Goal: Find contact information: Find contact information

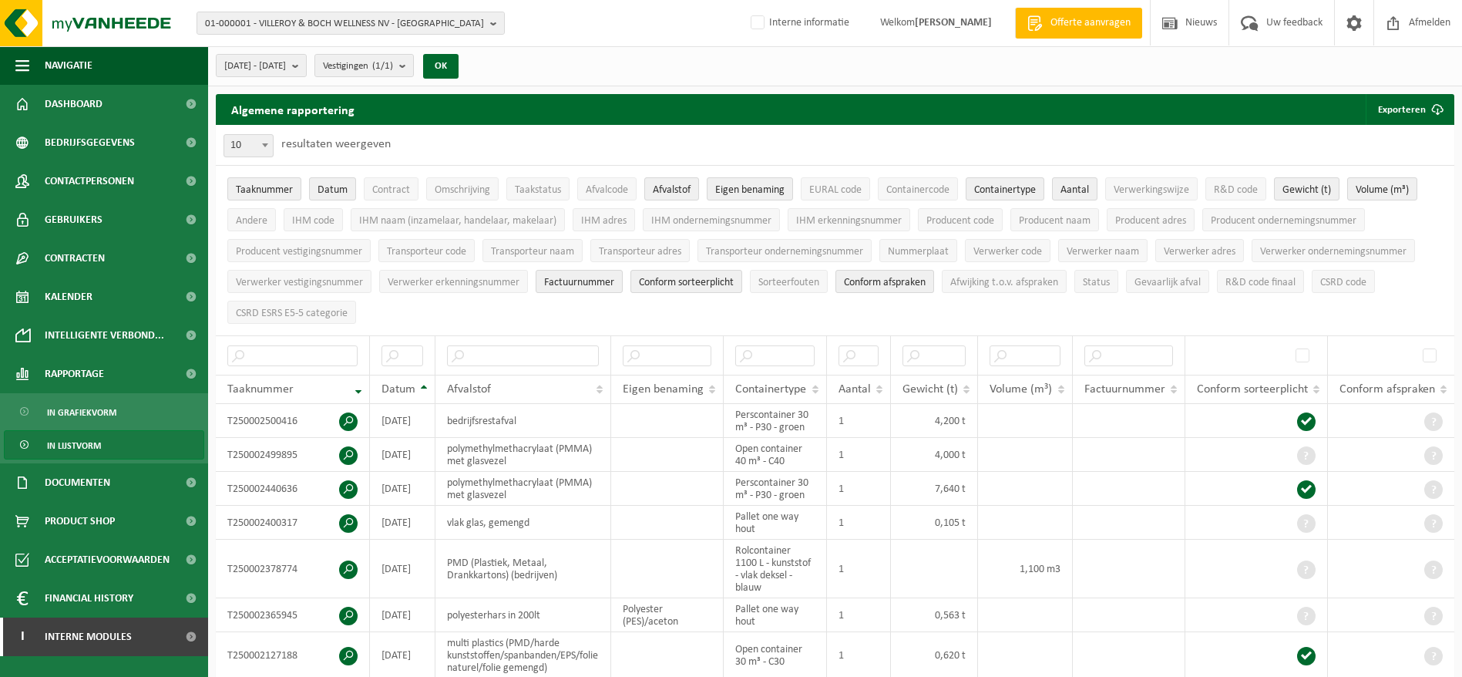
click at [358, 9] on div "01-000001 - VILLEROY & BOCH WELLNESS NV - ROESELARE 01-000001 - VILLEROY & BOCH…" at bounding box center [731, 23] width 1462 height 47
click at [359, 14] on span "01-000001 - VILLEROY & BOCH WELLNESS NV - ROESELARE" at bounding box center [344, 23] width 279 height 23
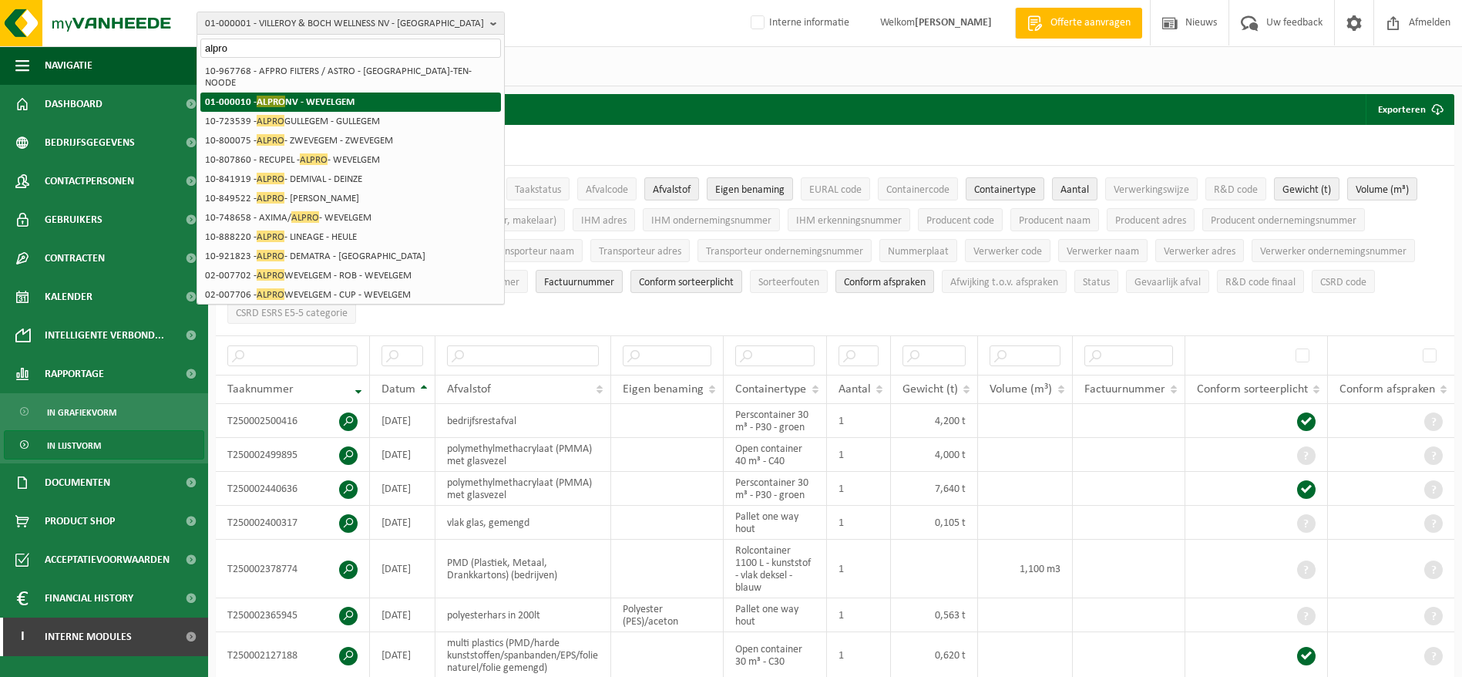
type input "alpro"
click at [305, 92] on li "01-000010 - ALPRO NV - WEVELGEM" at bounding box center [350, 101] width 301 height 19
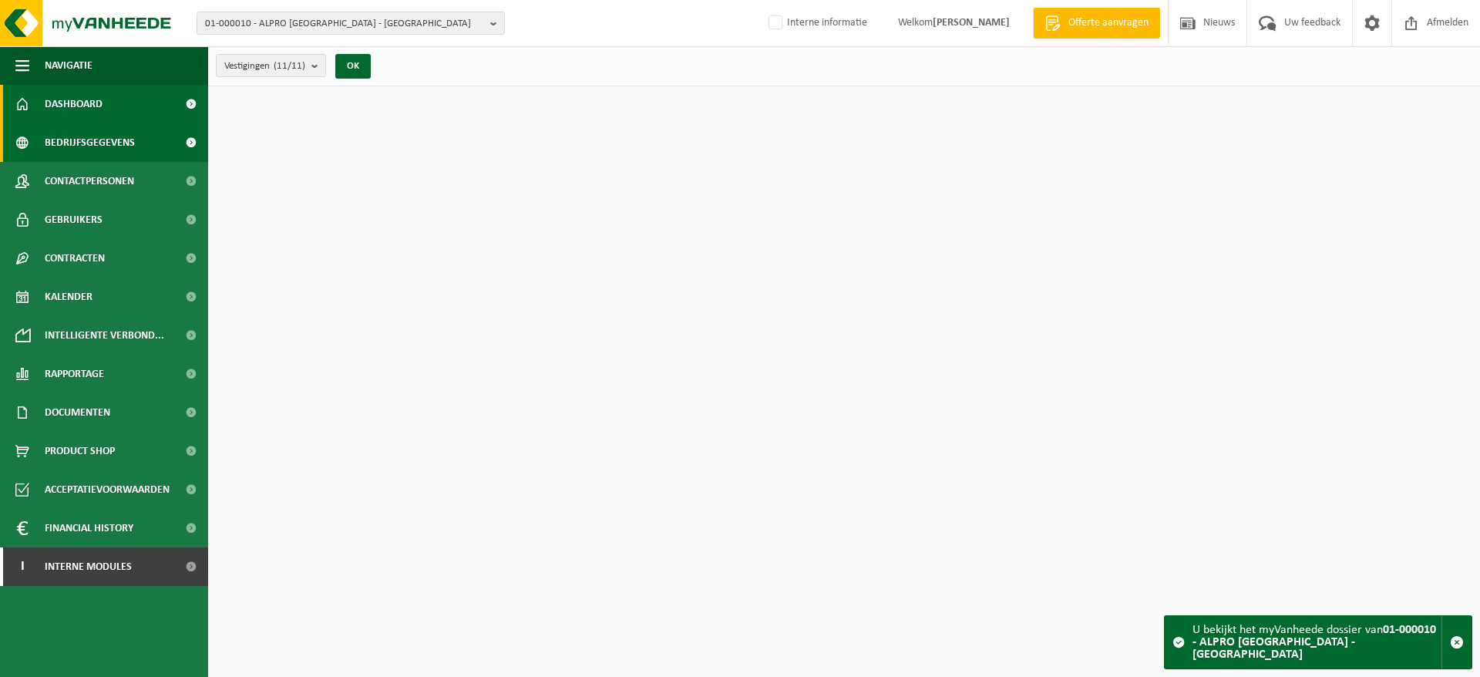
click at [126, 150] on span "Bedrijfsgegevens" at bounding box center [90, 142] width 90 height 39
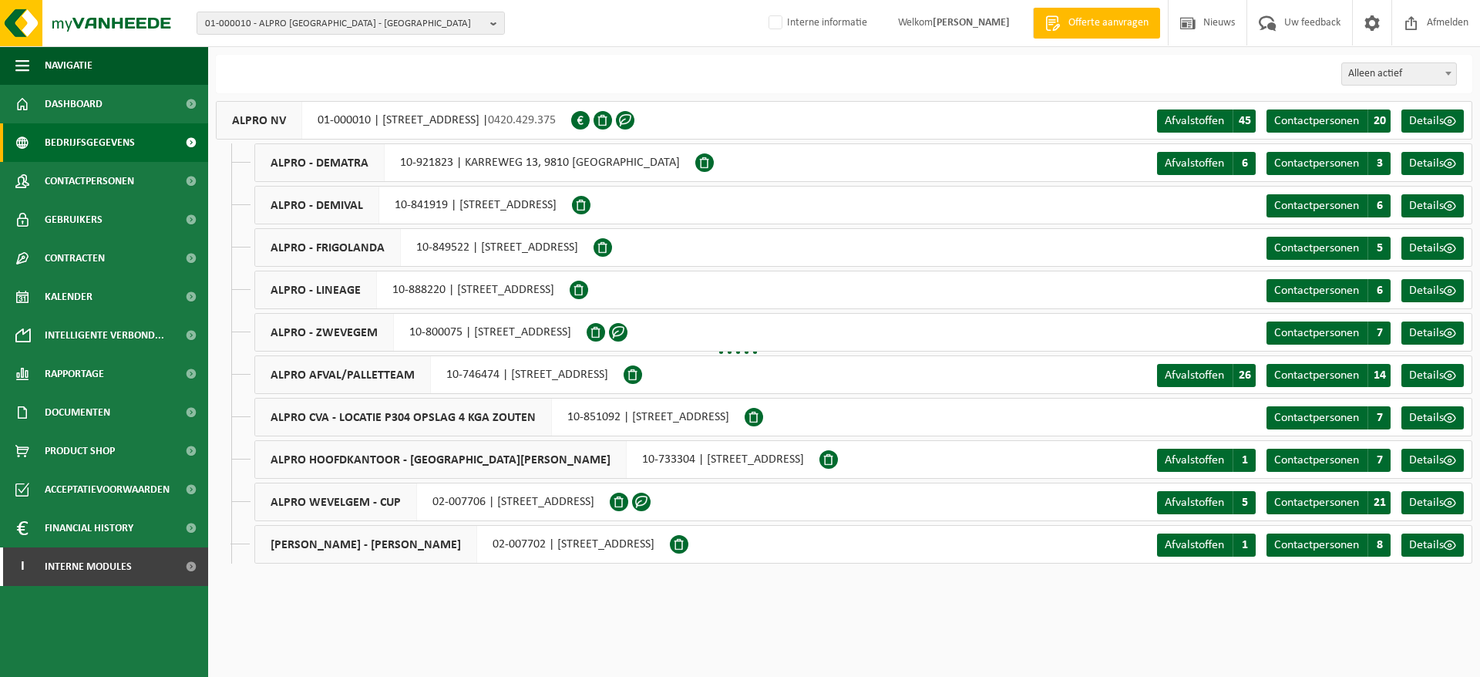
click at [113, 177] on span "Contactpersonen" at bounding box center [89, 181] width 89 height 39
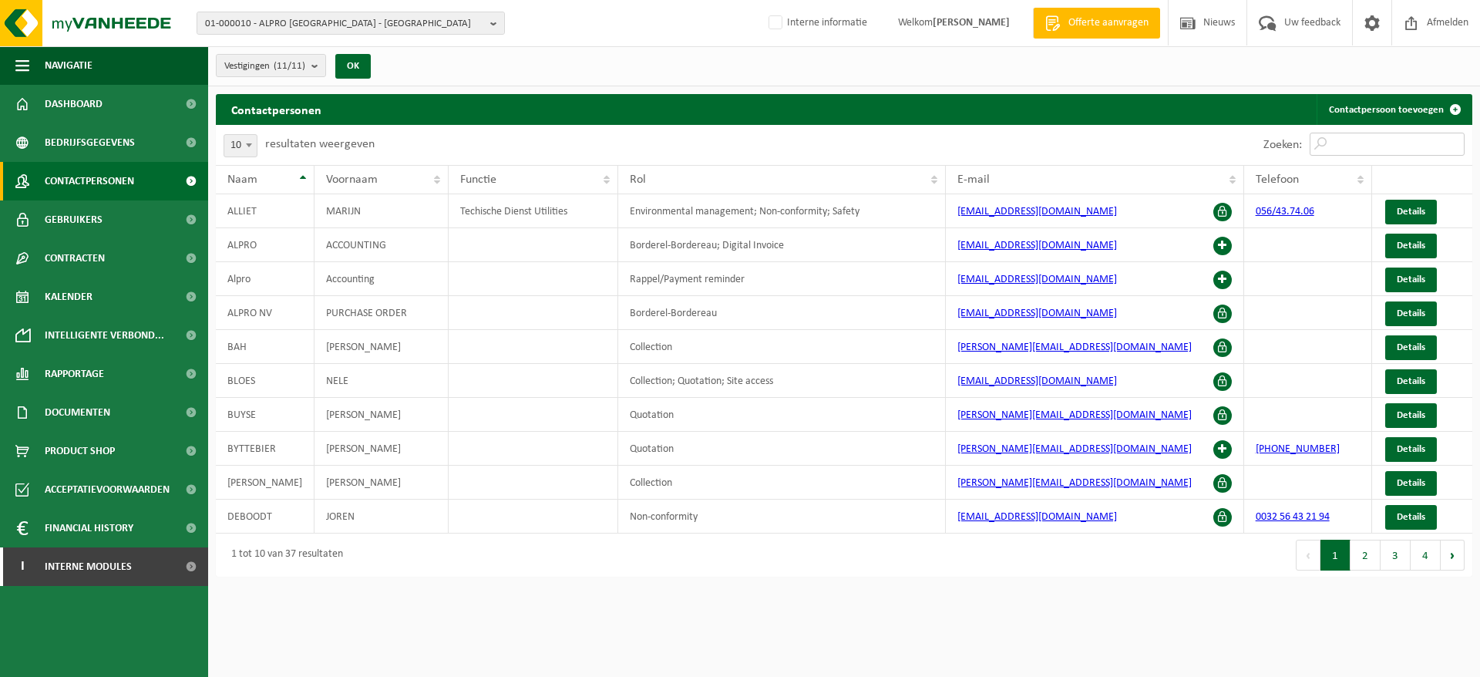
click at [1340, 137] on input "Zoeken:" at bounding box center [1387, 144] width 155 height 23
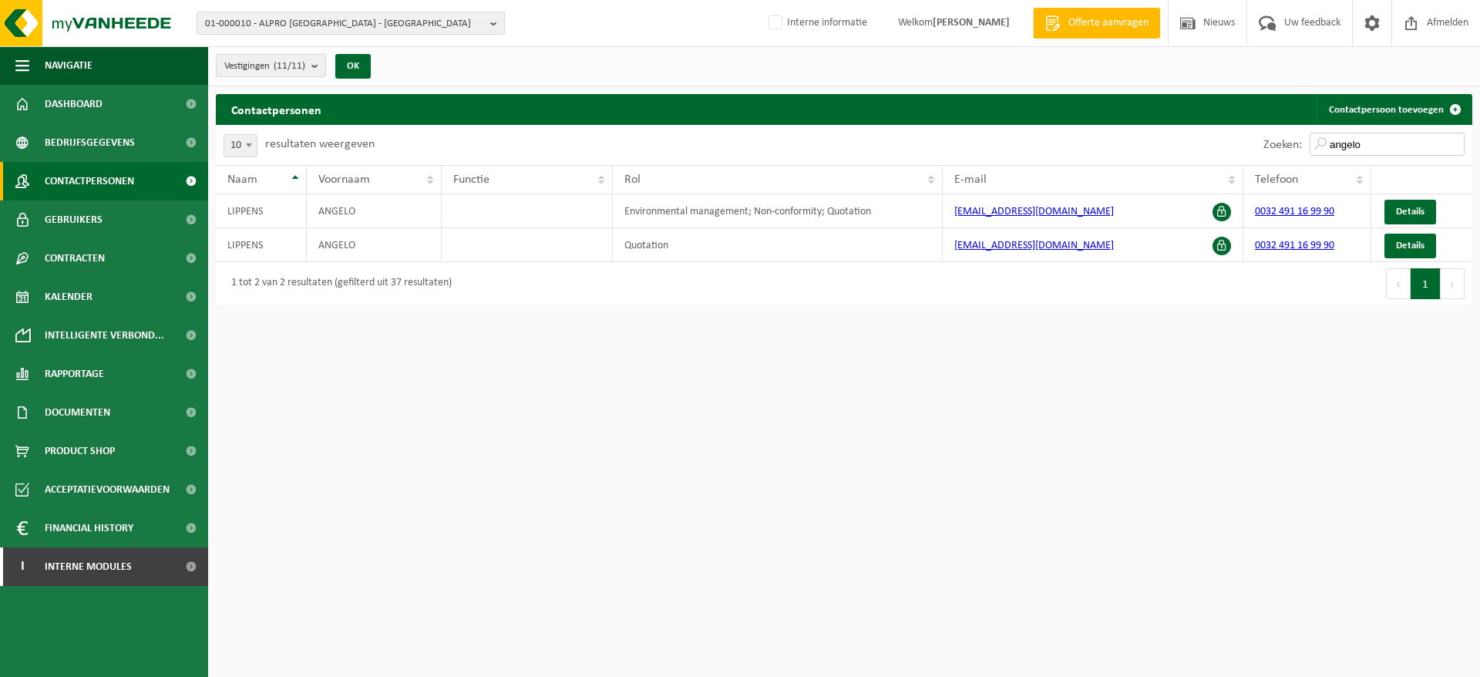
type input "angelo"
click at [101, 186] on span "Contactpersonen" at bounding box center [89, 181] width 89 height 39
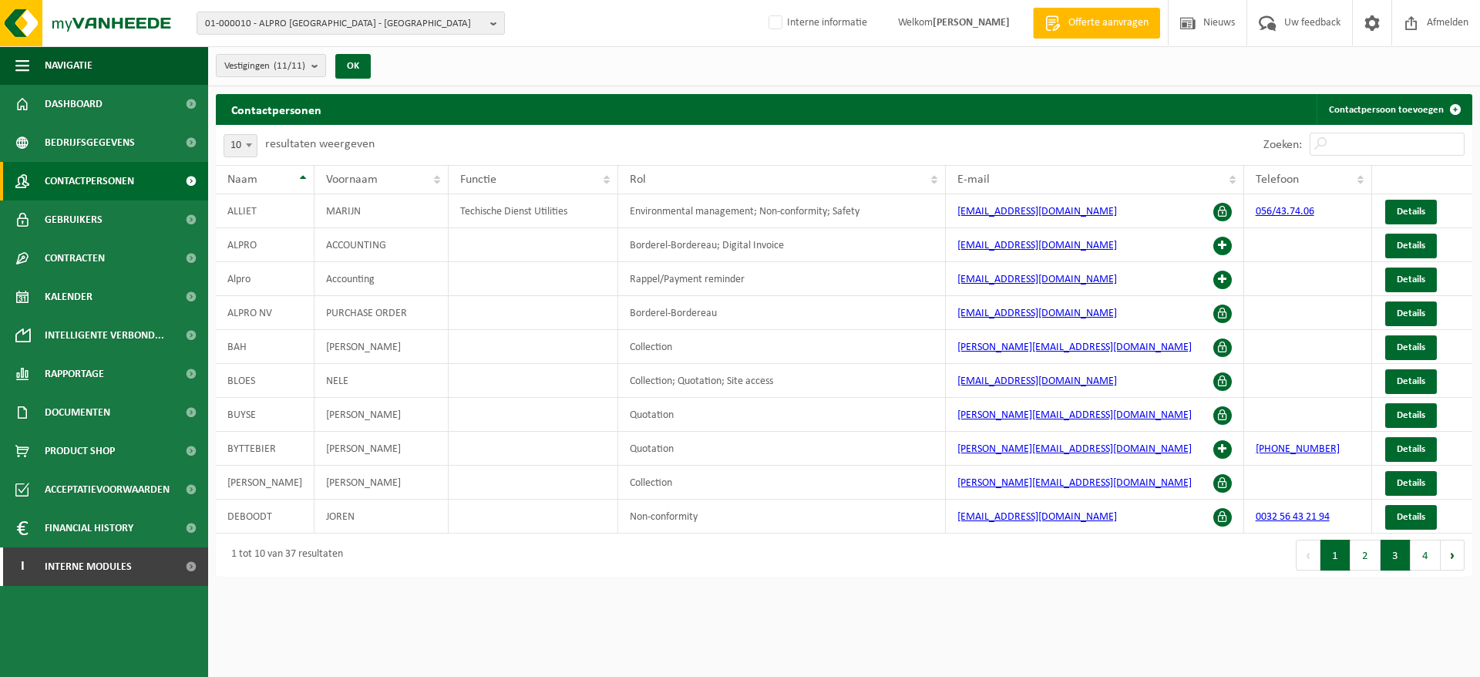
click at [1382, 546] on button "3" at bounding box center [1395, 555] width 30 height 31
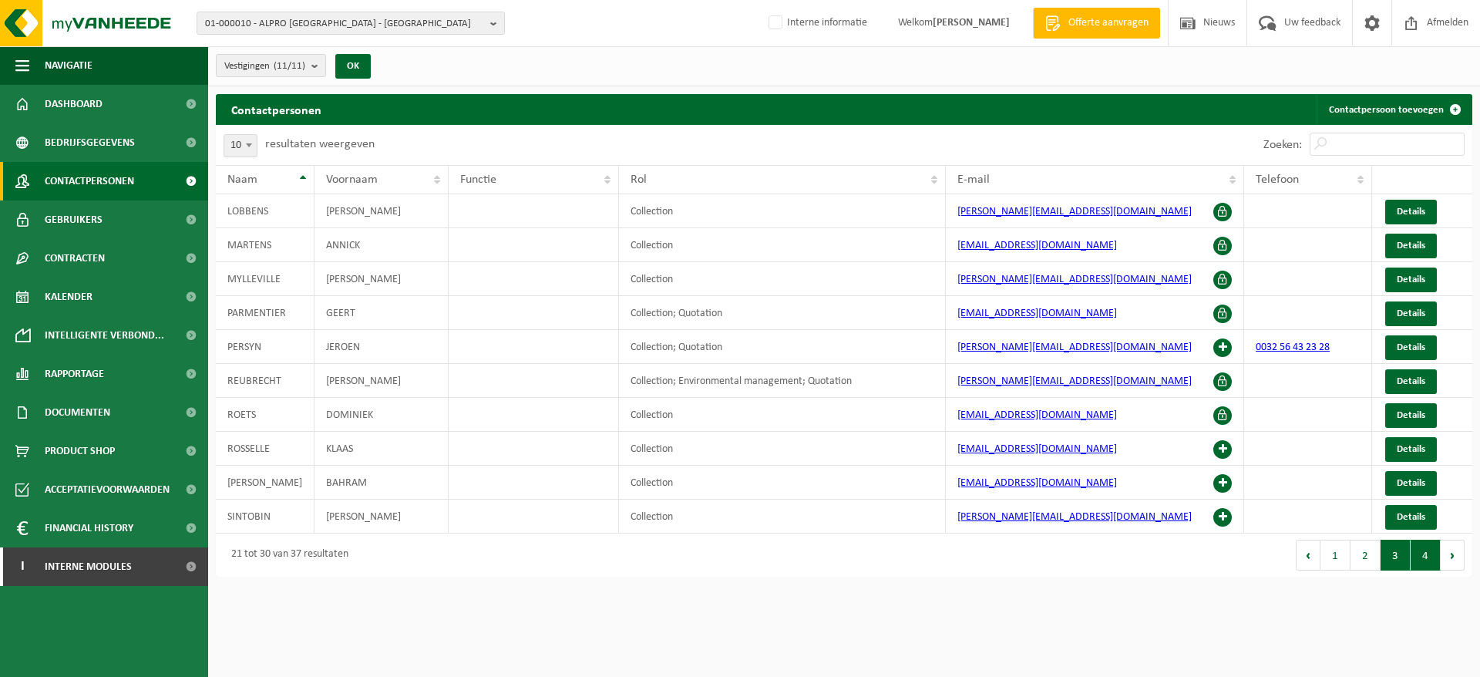
click at [1421, 549] on button "4" at bounding box center [1426, 555] width 30 height 31
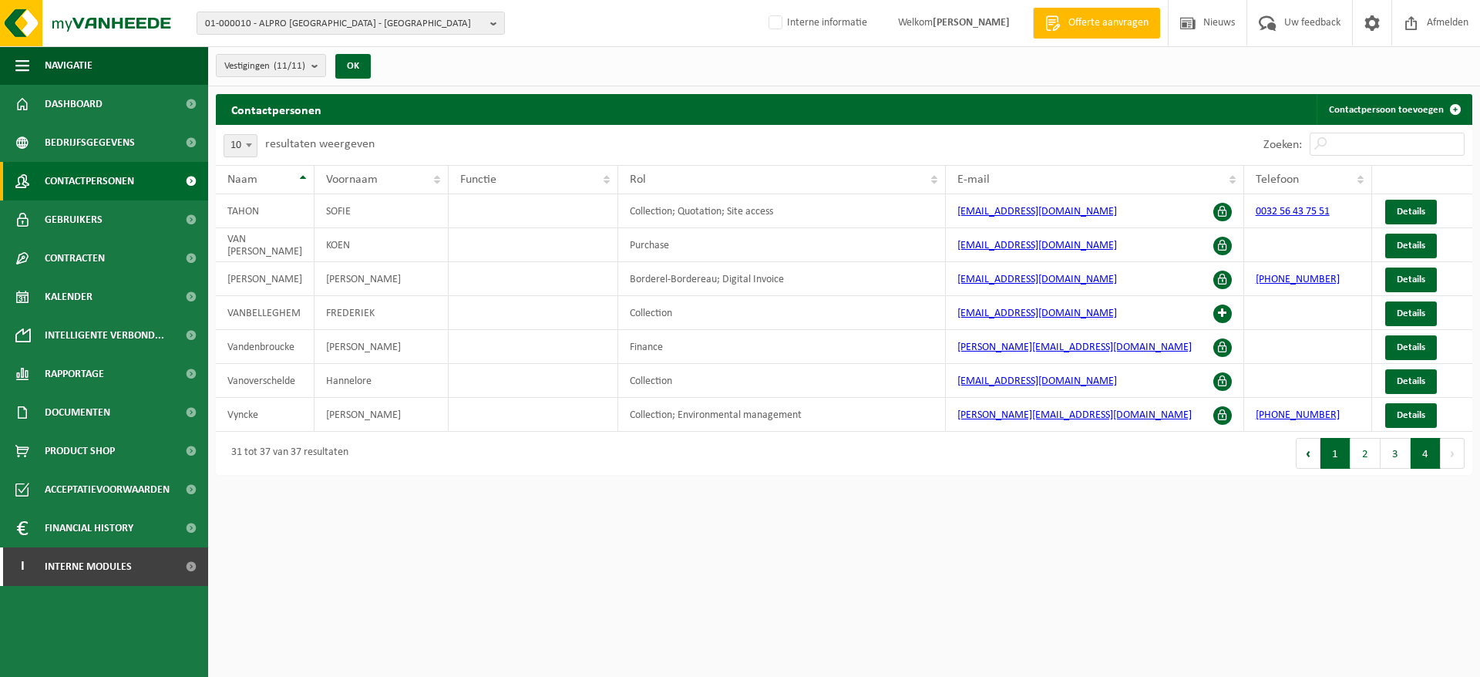
click at [1341, 460] on button "1" at bounding box center [1335, 453] width 30 height 31
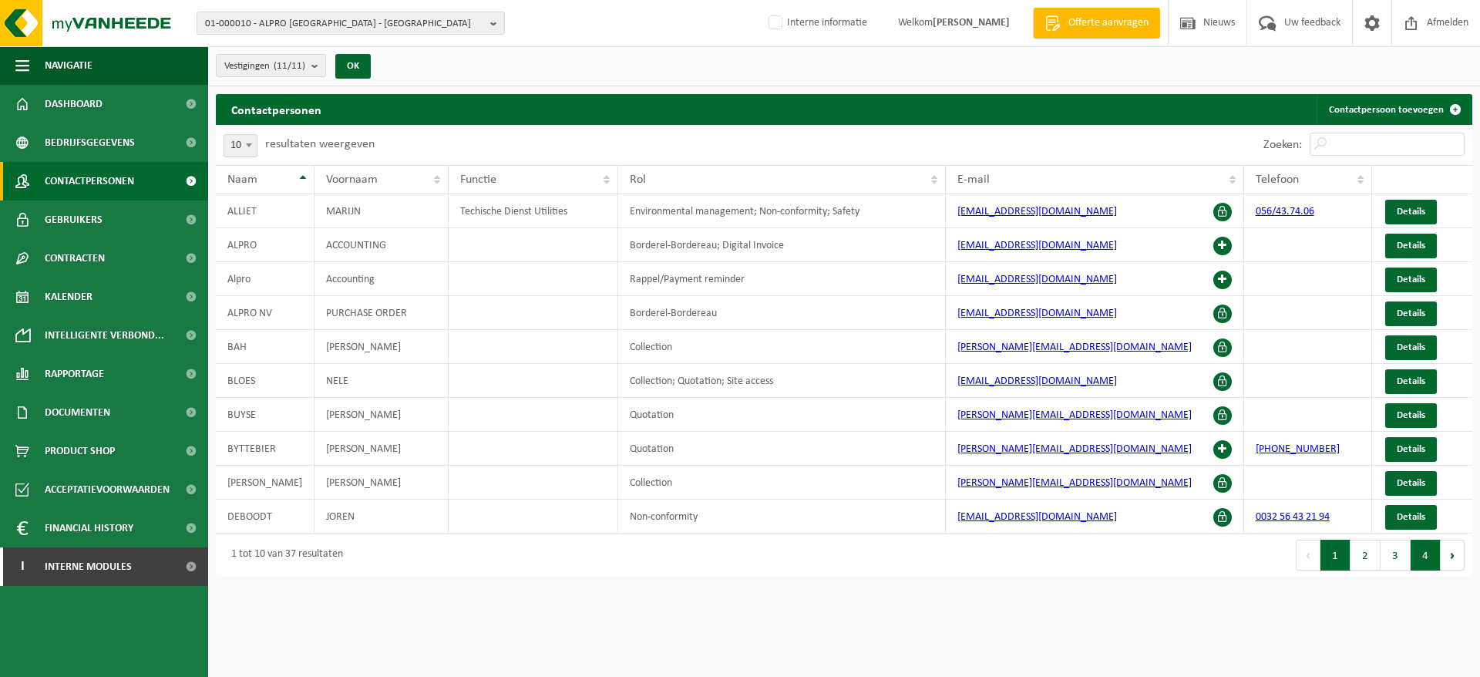
click at [1414, 557] on button "4" at bounding box center [1426, 555] width 30 height 31
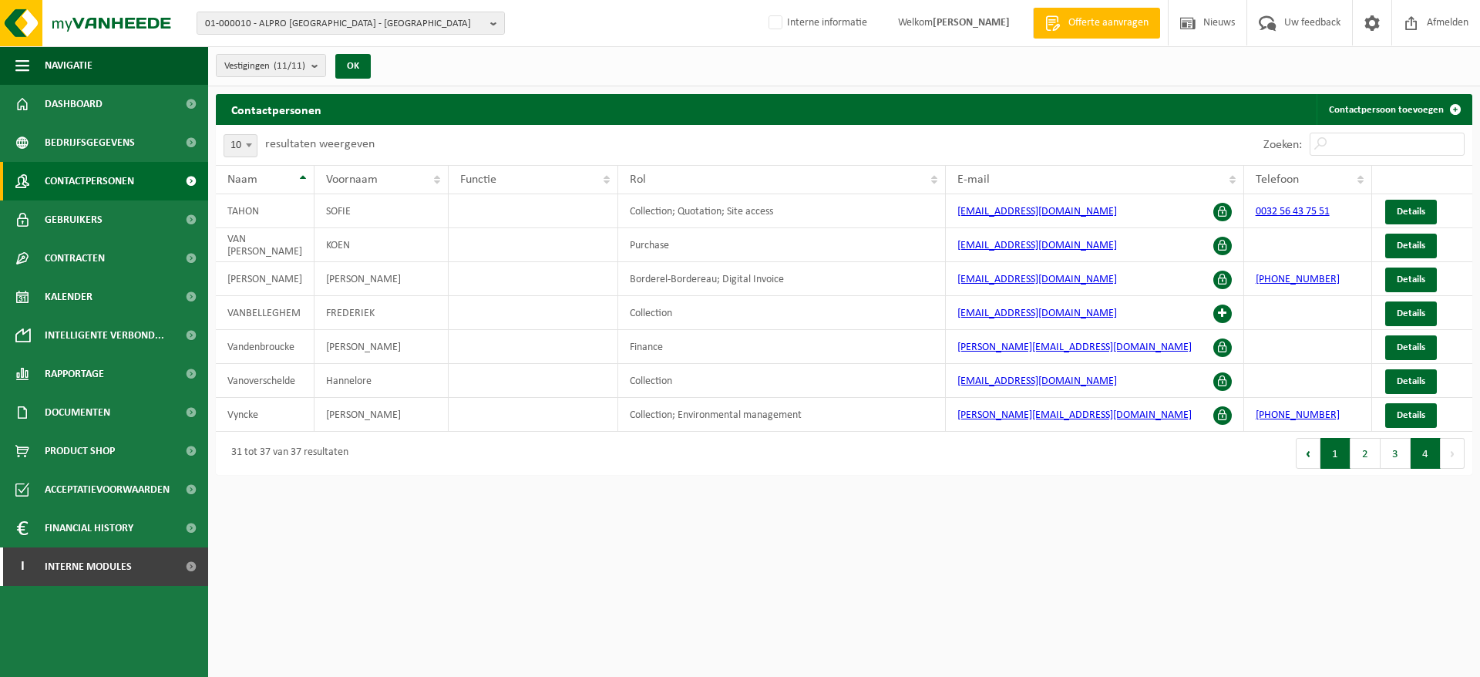
click at [1340, 459] on button "1" at bounding box center [1335, 453] width 30 height 31
